Goal: Find specific page/section: Find specific page/section

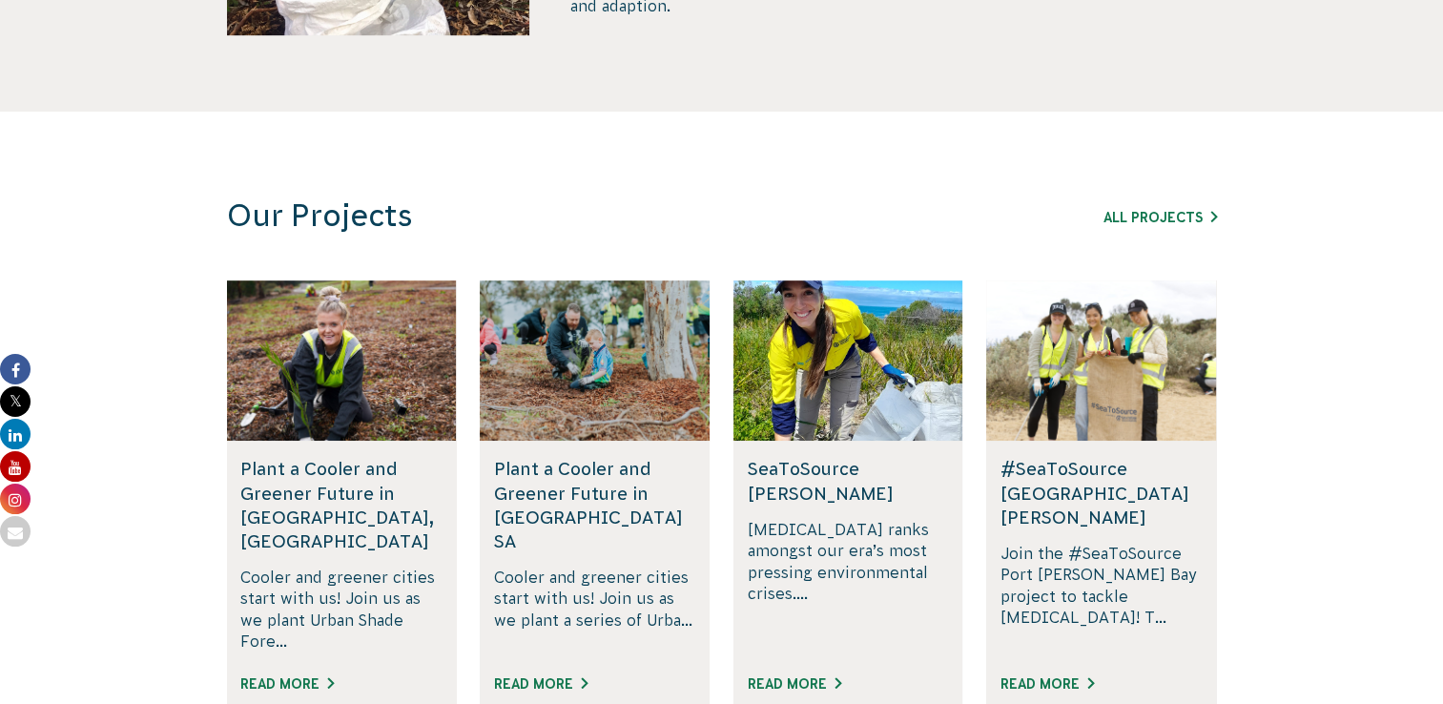
scroll to position [1049, 0]
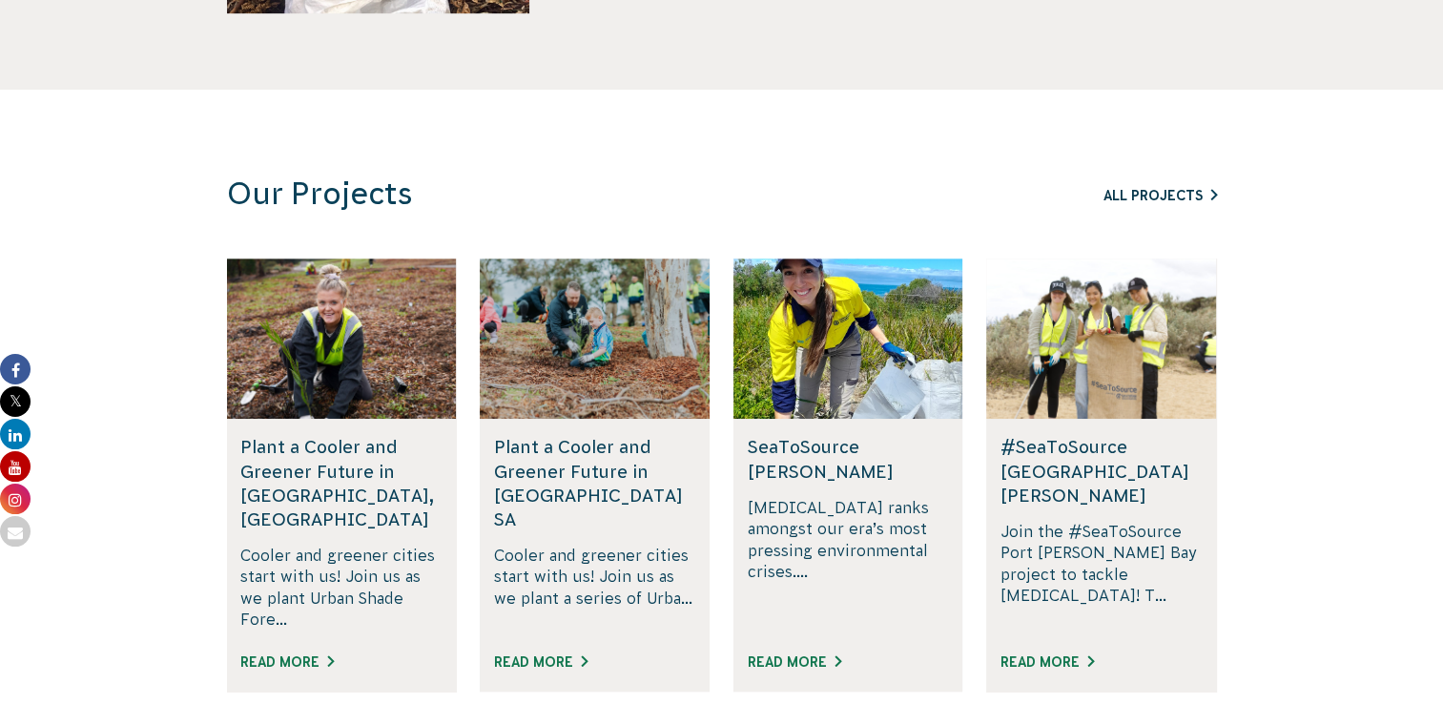
click at [1136, 193] on link "All Projects" at bounding box center [1159, 195] width 113 height 15
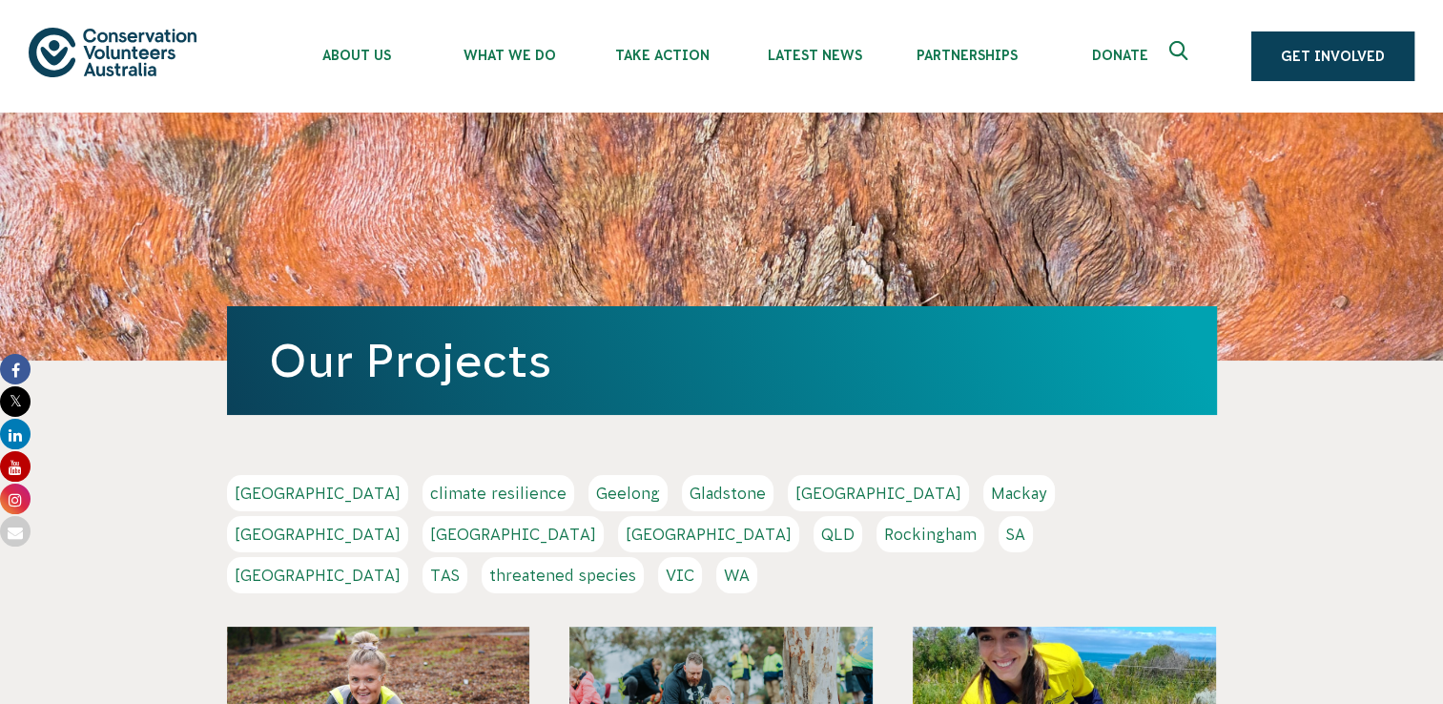
click at [862, 516] on link "QLD" at bounding box center [837, 534] width 49 height 36
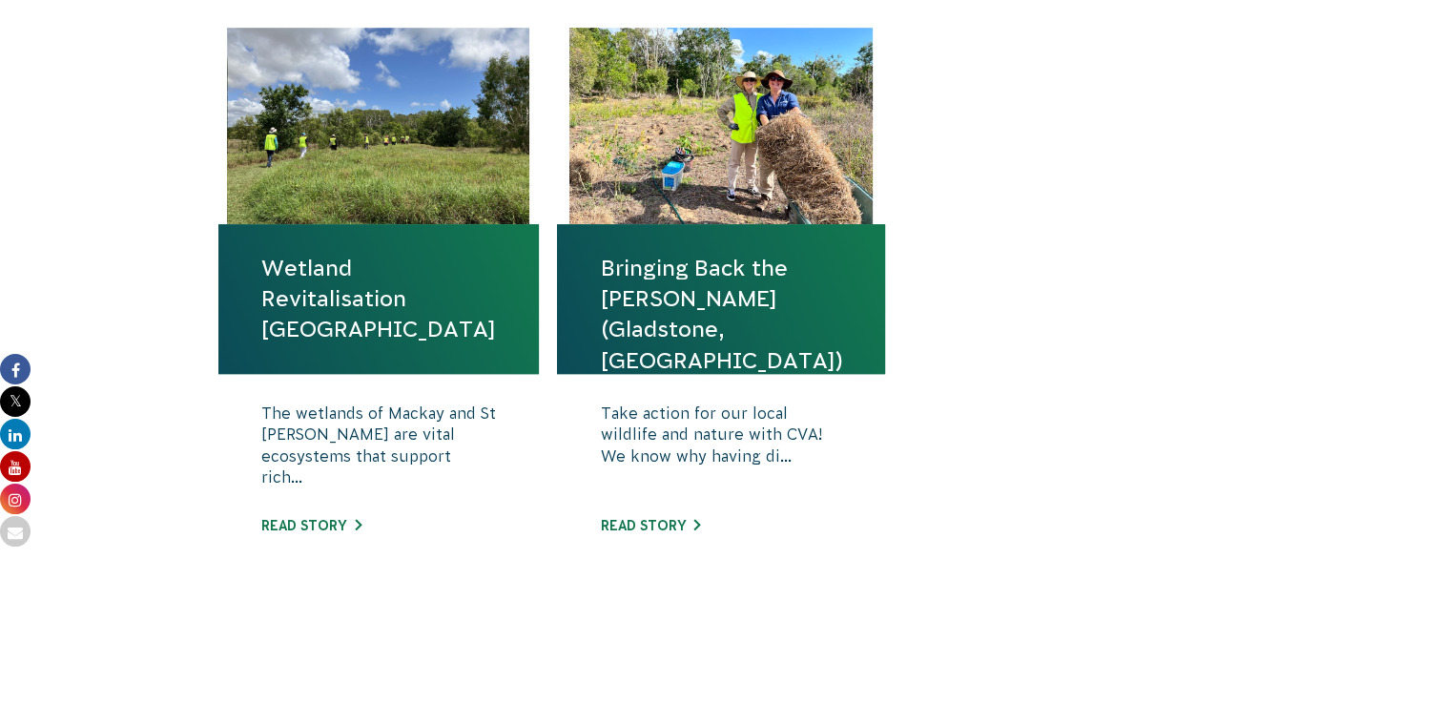
scroll to position [1310, 0]
